Goal: Information Seeking & Learning: Learn about a topic

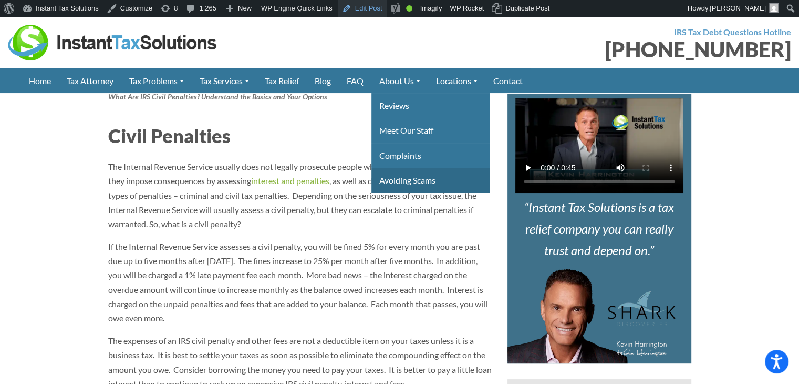
scroll to position [315, 0]
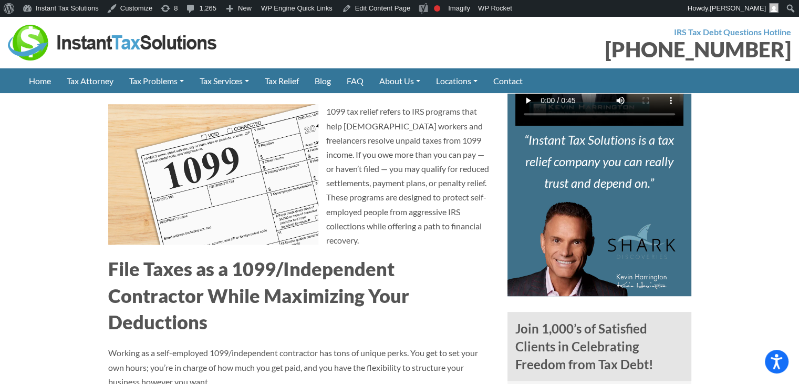
scroll to position [473, 0]
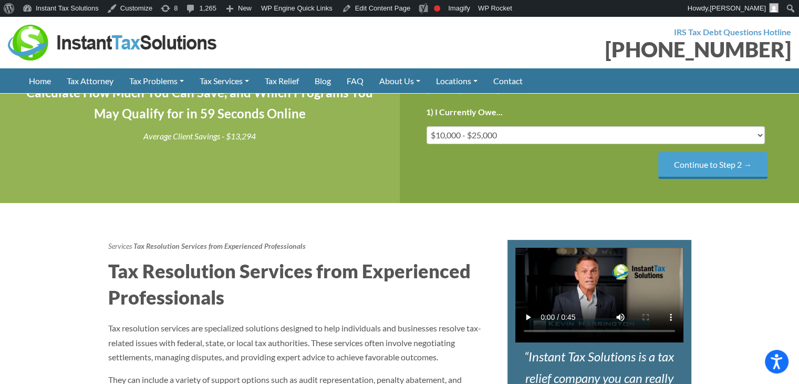
scroll to position [105, 0]
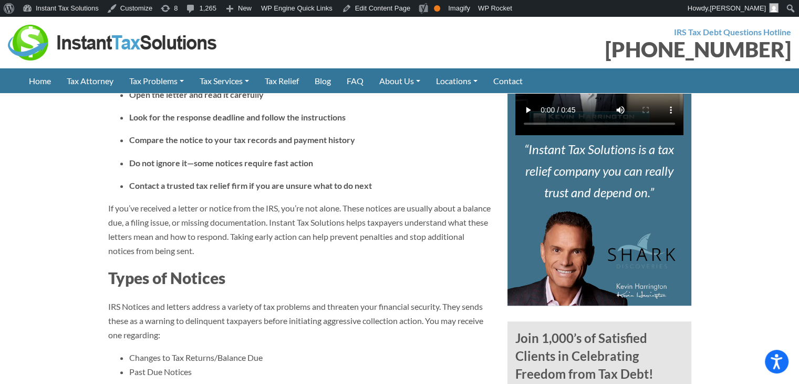
scroll to position [420, 0]
